Goal: Use online tool/utility: Use online tool/utility

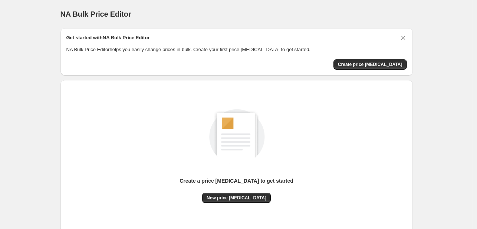
click at [217, 204] on div "Create a price [MEDICAL_DATA] to get started New price [MEDICAL_DATA]" at bounding box center [236, 156] width 341 height 141
click at [223, 194] on button "New price [MEDICAL_DATA]" at bounding box center [236, 198] width 69 height 10
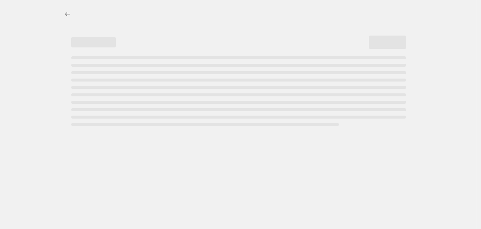
select select "percentage"
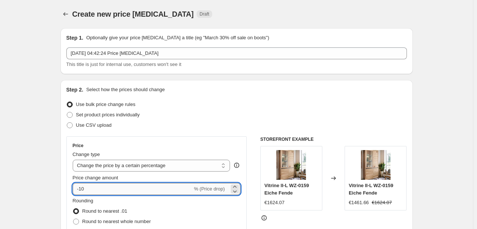
click at [136, 192] on input "-10" at bounding box center [133, 189] width 120 height 12
type input "-1"
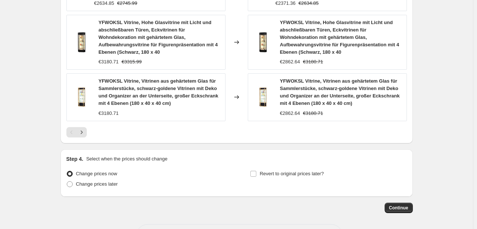
scroll to position [589, 0]
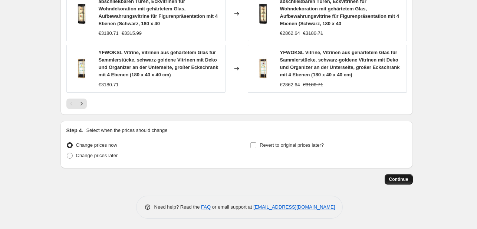
type input "-30"
click at [296, 181] on span "Continue" at bounding box center [398, 180] width 19 height 6
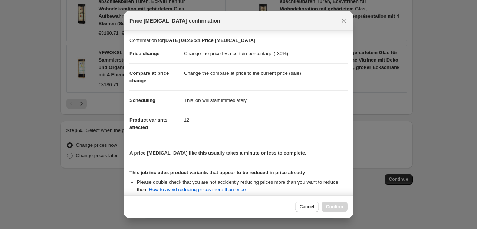
scroll to position [82, 0]
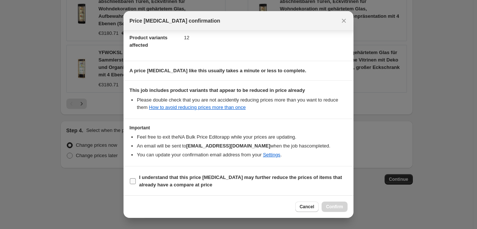
click at [139, 184] on b "I understand that this price [MEDICAL_DATA] may further reduce the prices of it…" at bounding box center [240, 181] width 203 height 13
click at [136, 184] on input "I understand that this price [MEDICAL_DATA] may further reduce the prices of it…" at bounding box center [133, 182] width 6 height 6
checkbox input "true"
click at [296, 204] on button "Confirm" at bounding box center [335, 207] width 26 height 10
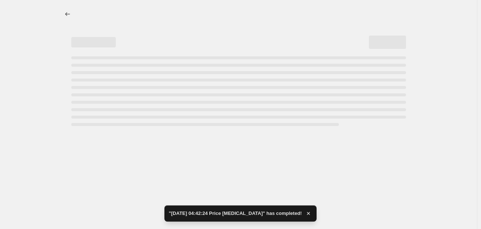
select select "percentage"
